Goal: Task Accomplishment & Management: Manage account settings

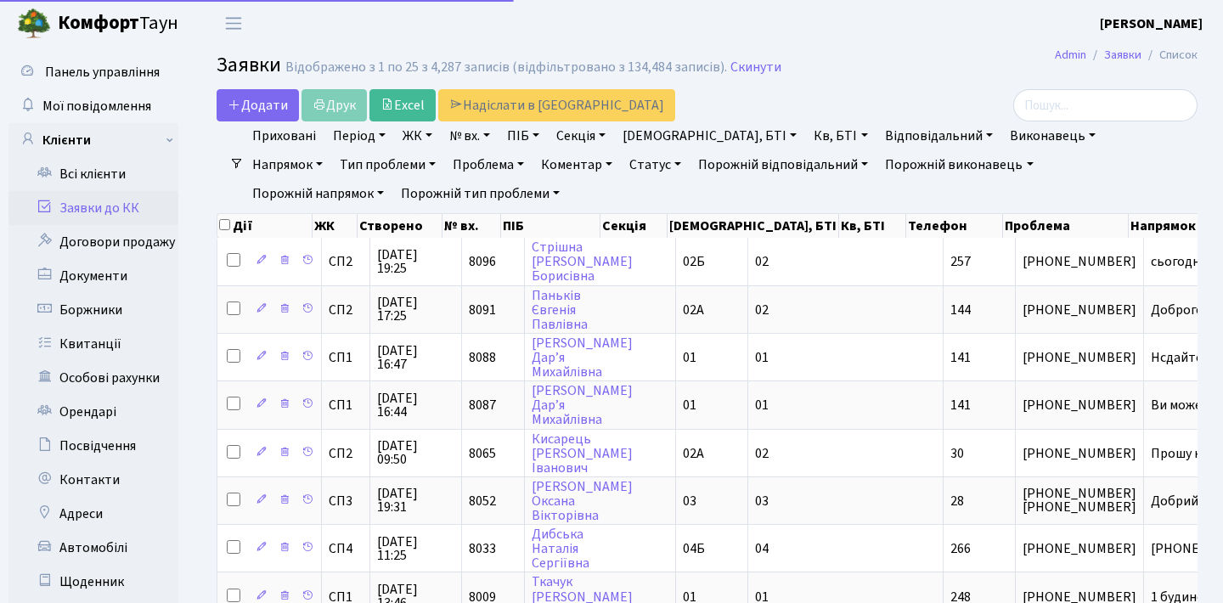
select select "25"
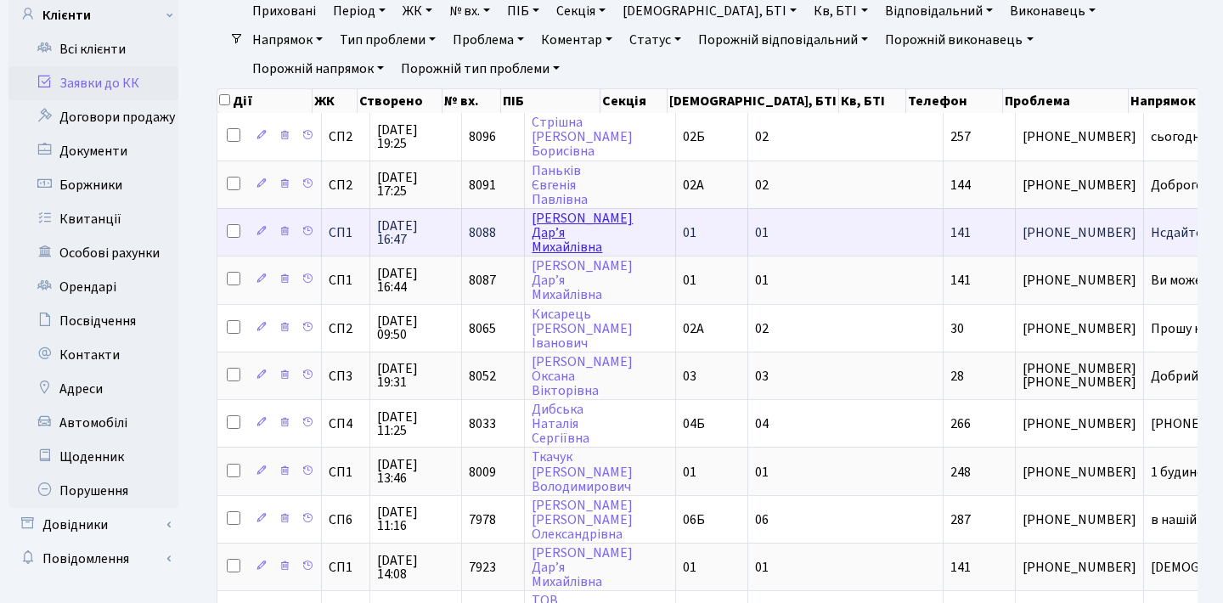
click at [553, 243] on link "Юрчик Дар’я Михайлівна" at bounding box center [582, 233] width 101 height 48
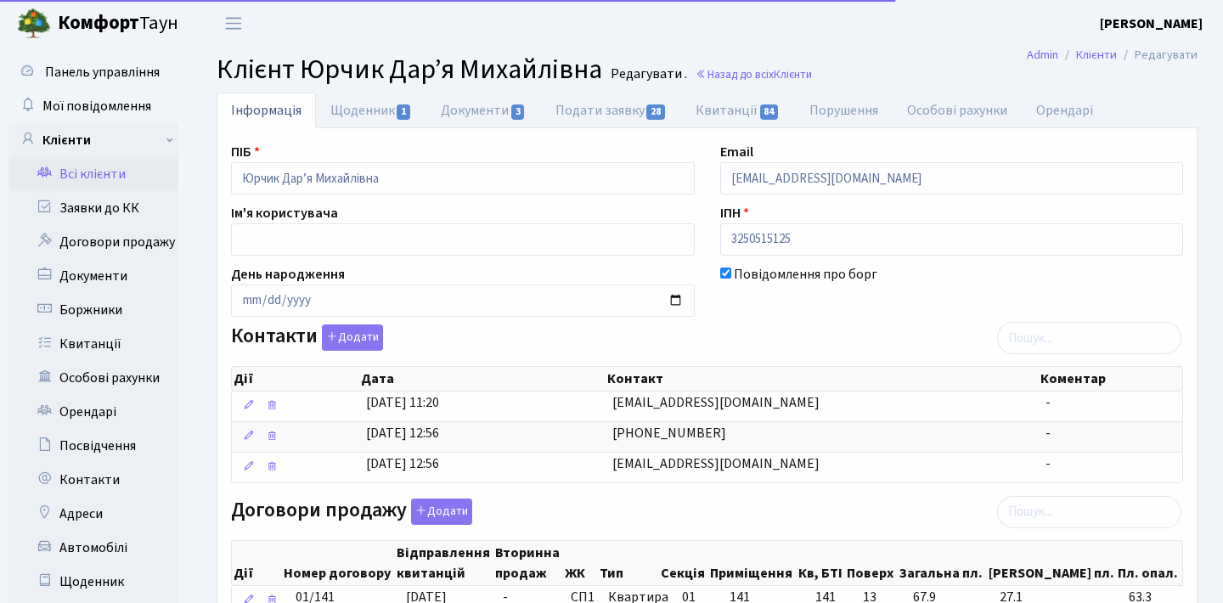
click at [606, 110] on link "Подати заявку 28" at bounding box center [611, 111] width 140 height 36
select select "25"
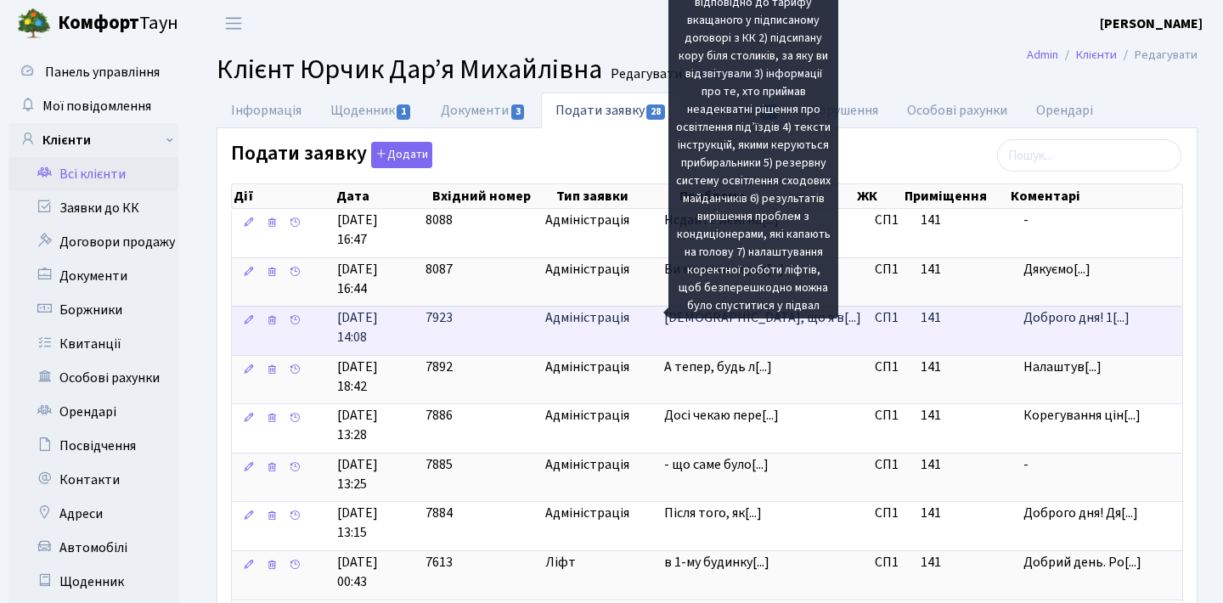
click at [752, 322] on span "Нагадую, що я в[...]" at bounding box center [762, 317] width 197 height 19
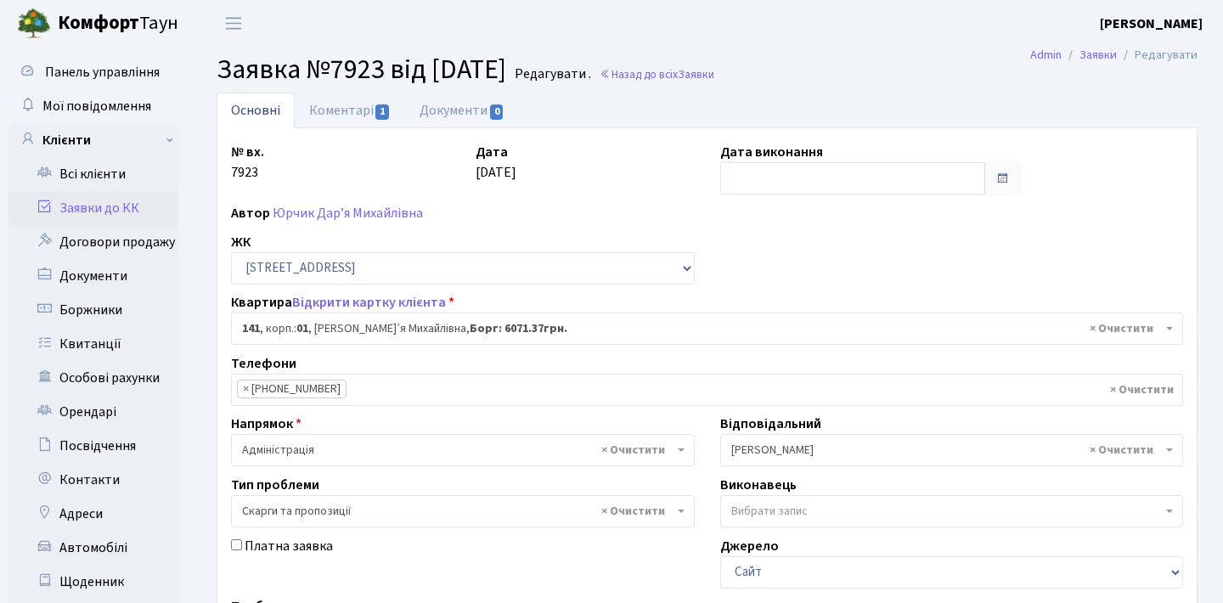
select select "20066"
select select "55"
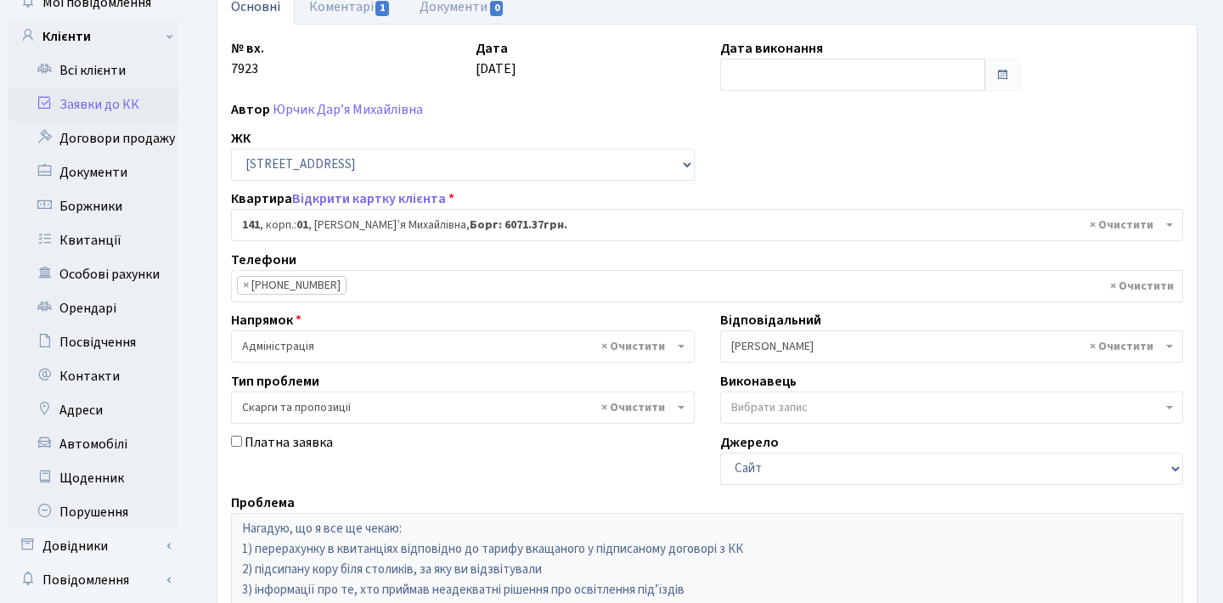
scroll to position [28, 0]
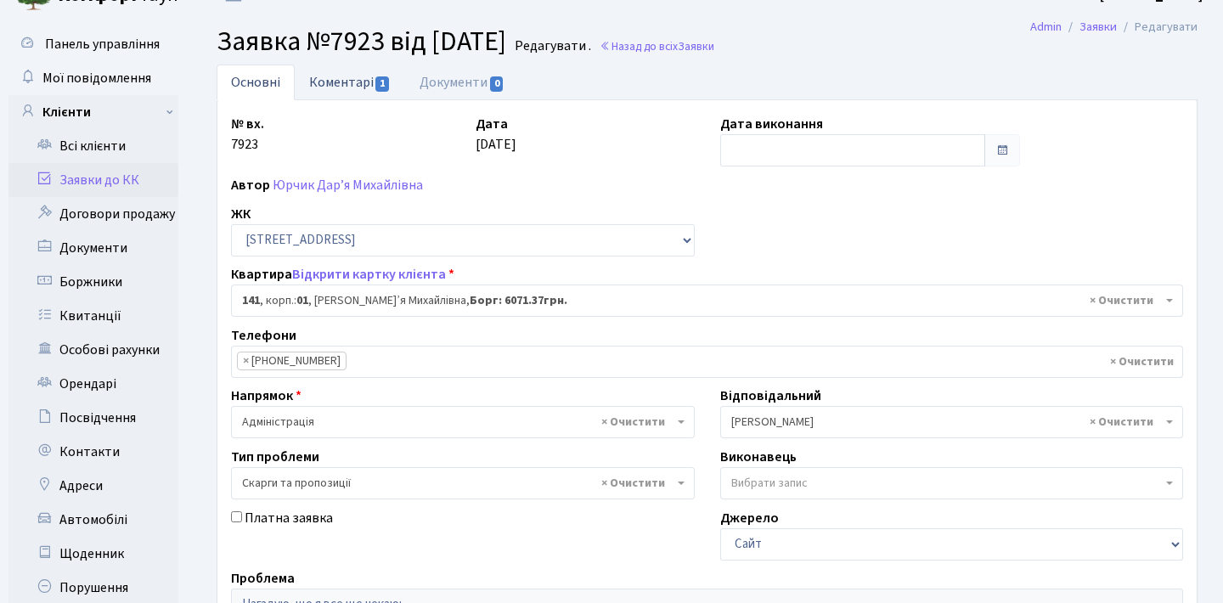
click at [376, 82] on span "1" at bounding box center [383, 83] width 14 height 15
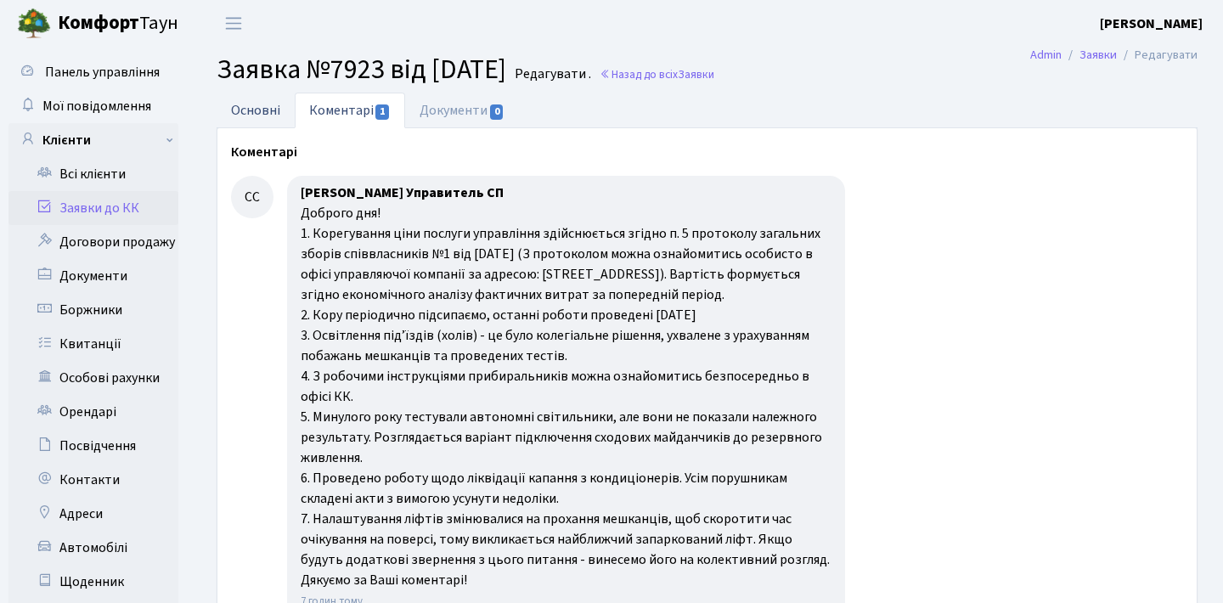
click at [279, 116] on link "Основні" at bounding box center [256, 110] width 78 height 35
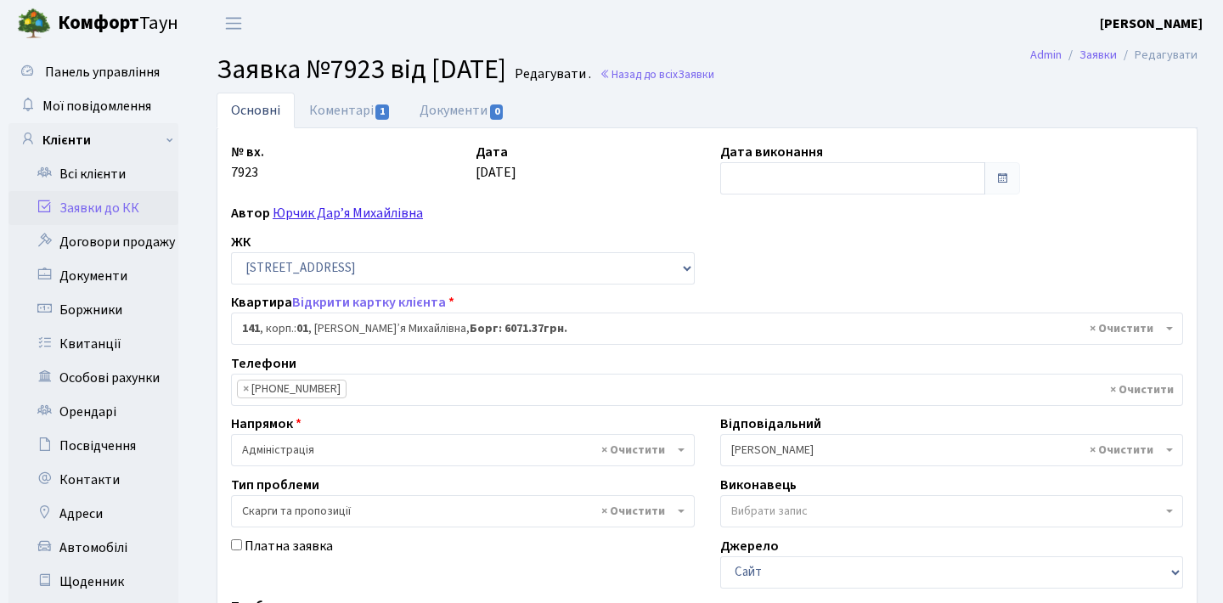
click at [359, 208] on link "Юрчик Дар’я Михайлівна" at bounding box center [348, 213] width 150 height 19
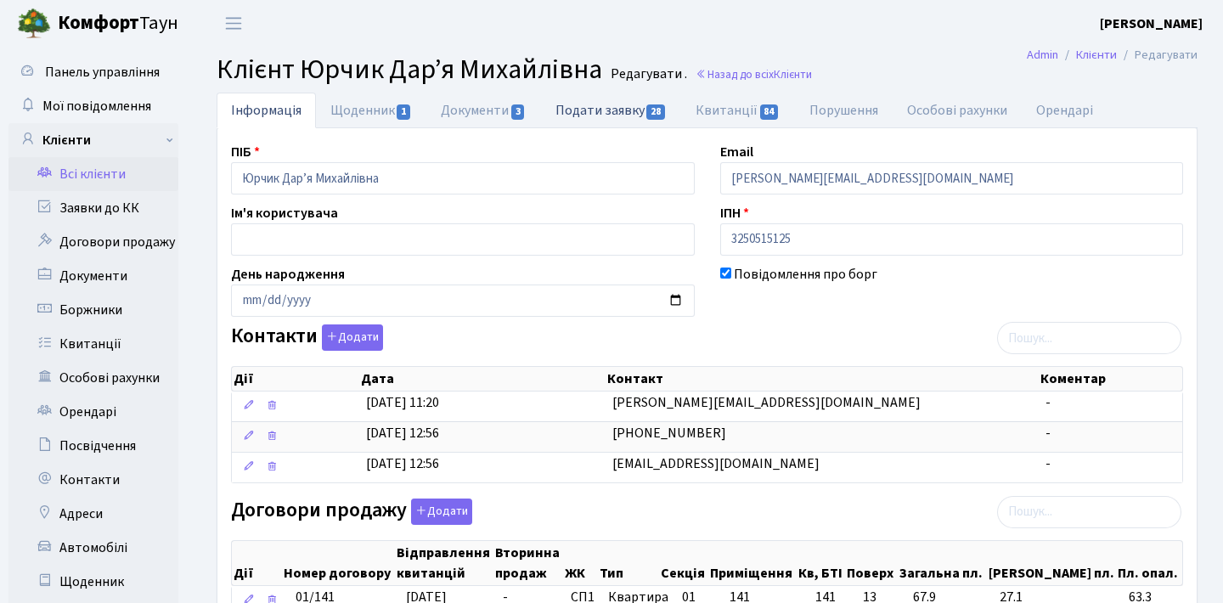
click at [619, 120] on link "Подати заявку 28" at bounding box center [611, 110] width 140 height 35
select select "25"
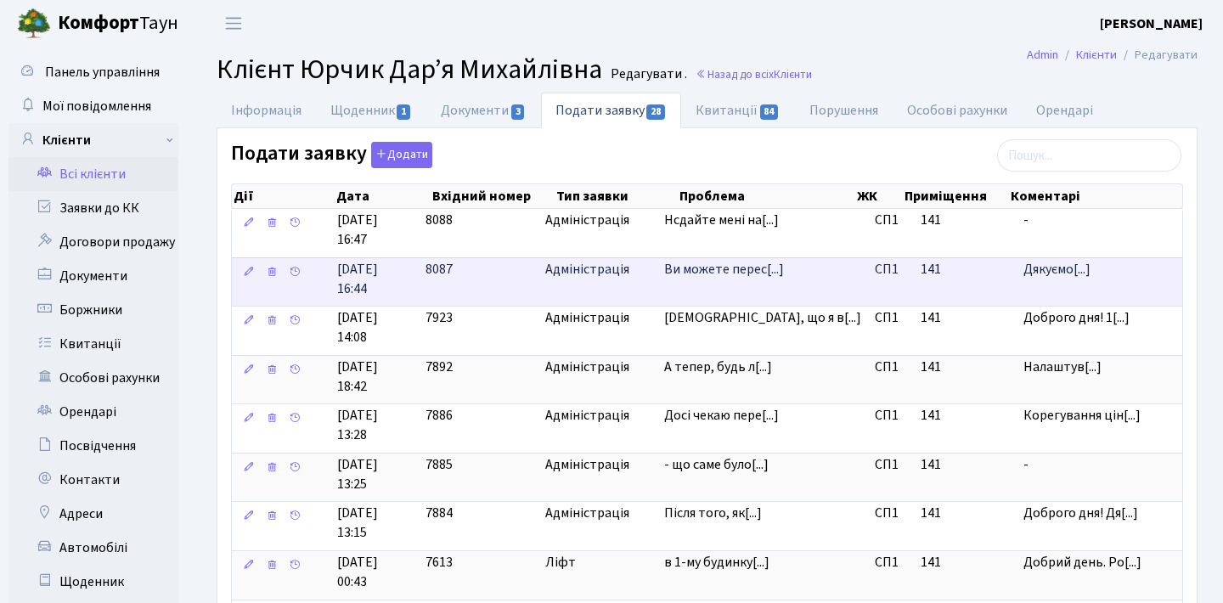
click at [681, 268] on td "Ви можете перес[...]" at bounding box center [763, 281] width 211 height 49
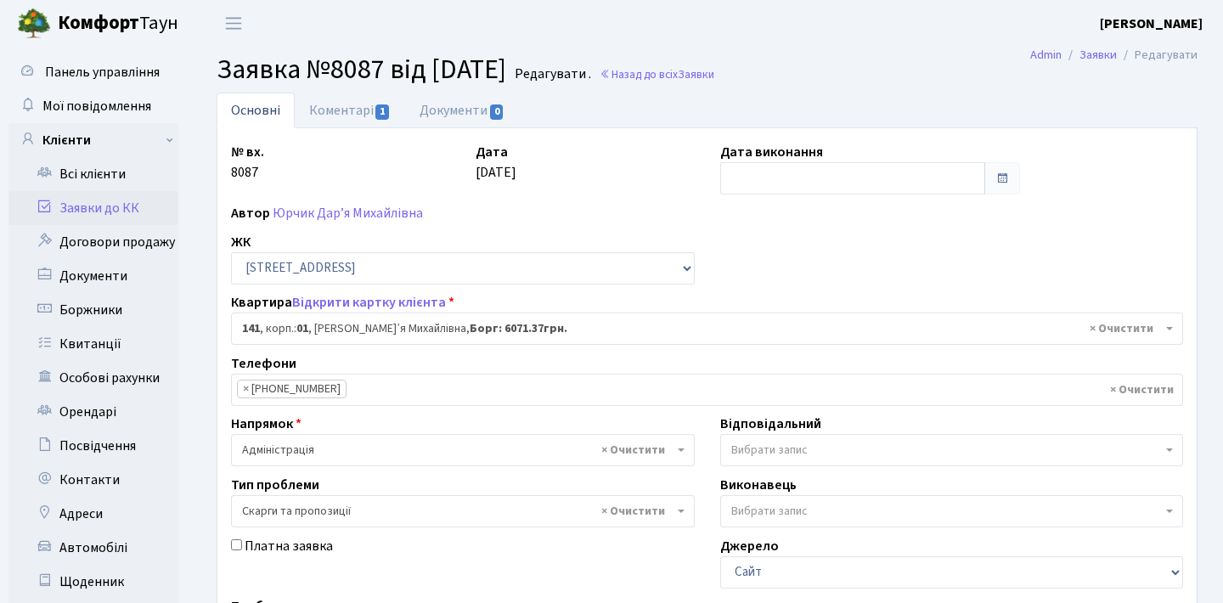
select select "20066"
select select "55"
click at [388, 99] on link "Коментарі 1" at bounding box center [350, 110] width 110 height 35
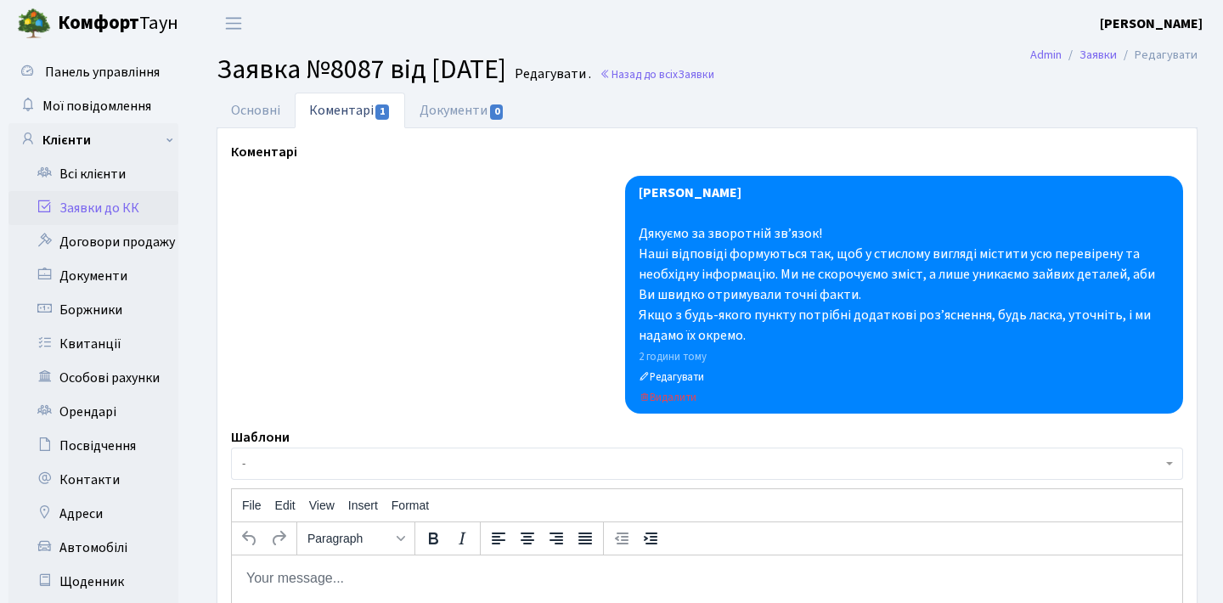
click at [124, 194] on link "Заявки до КК" at bounding box center [93, 208] width 170 height 34
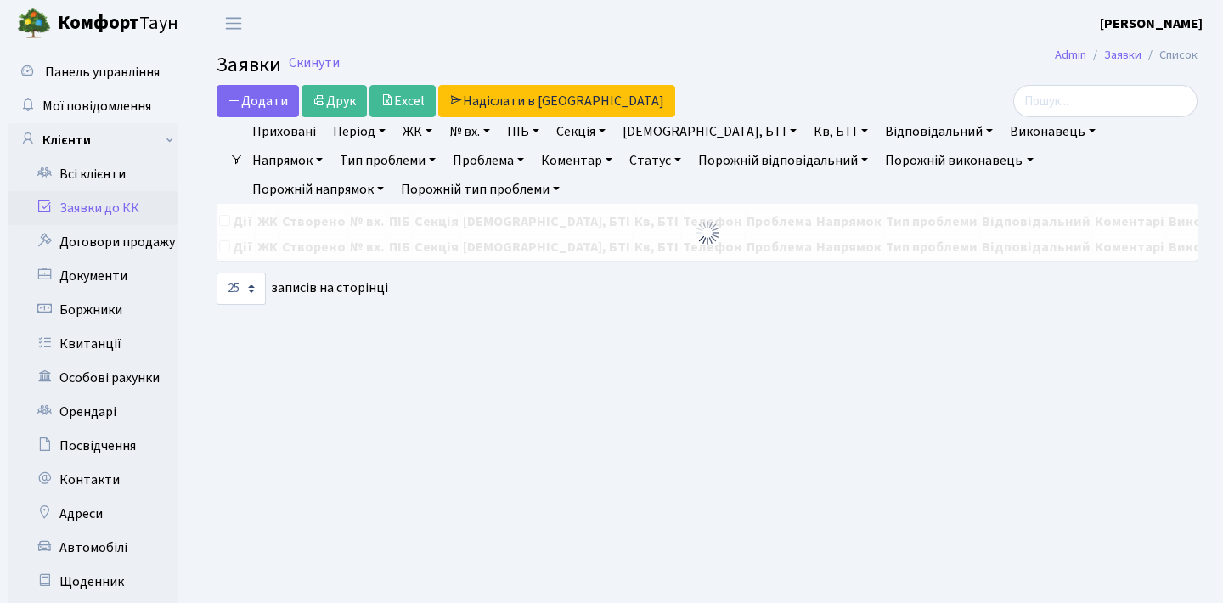
select select "25"
